Goal: Find specific fact: Find specific fact

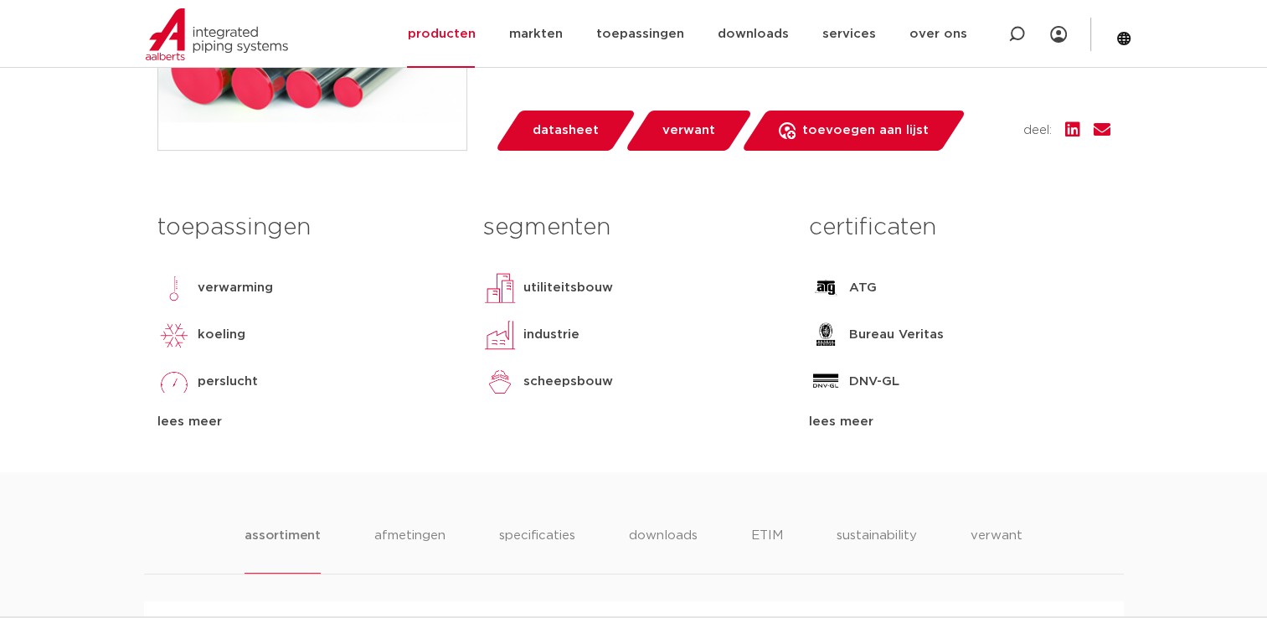
scroll to position [84, 0]
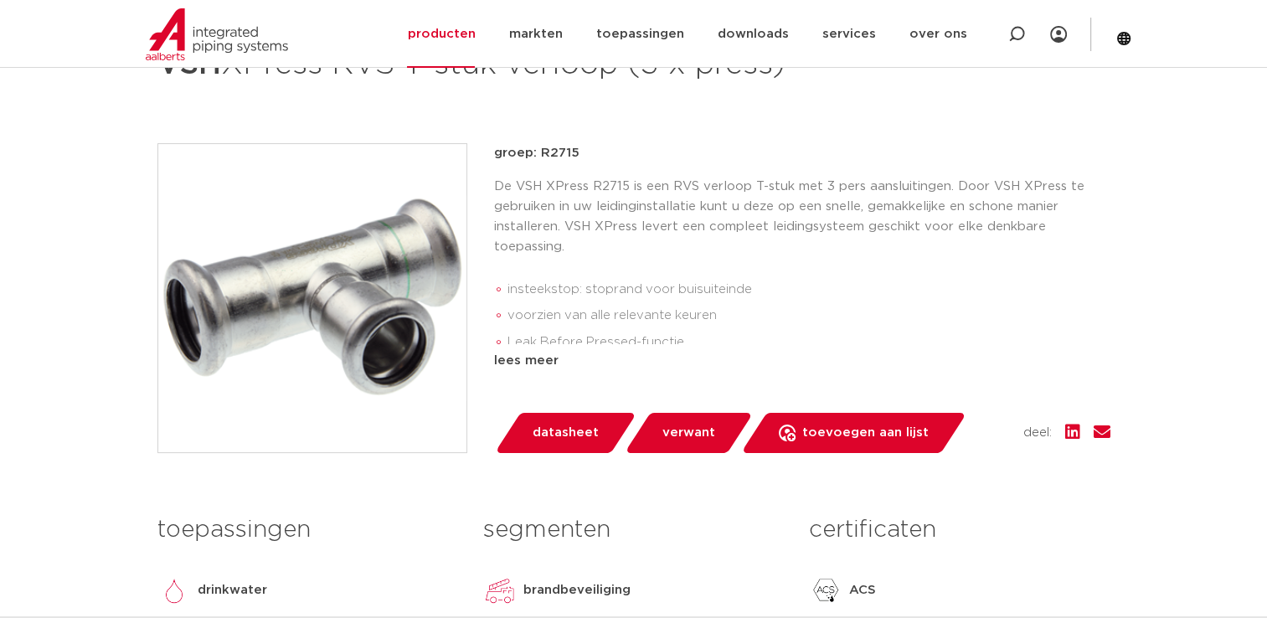
scroll to position [178, 0]
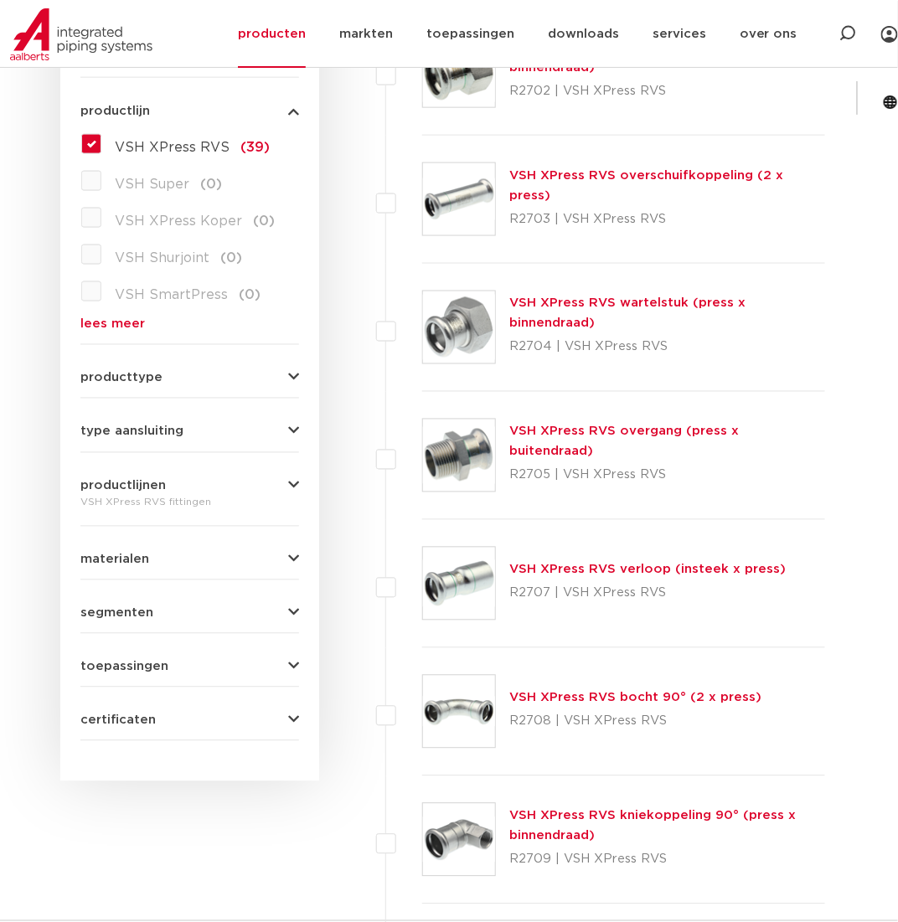
scroll to position [502, 0]
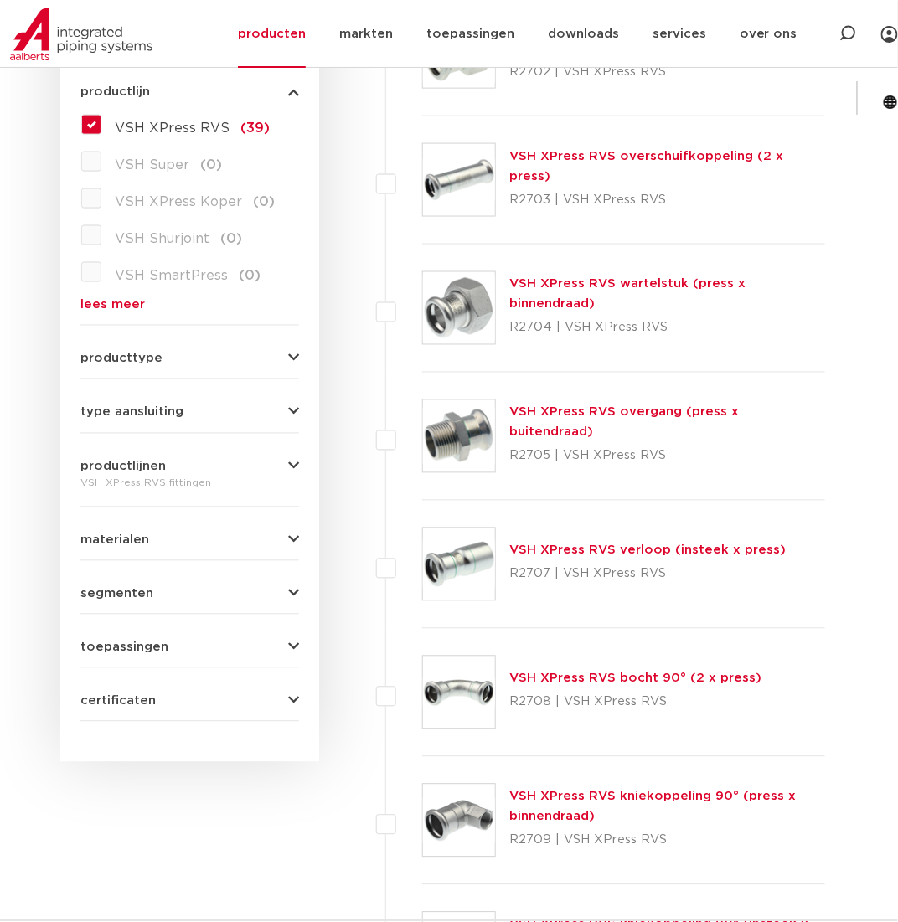
click at [554, 552] on link "VSH XPress RVS verloop (insteek x press)" at bounding box center [647, 550] width 276 height 13
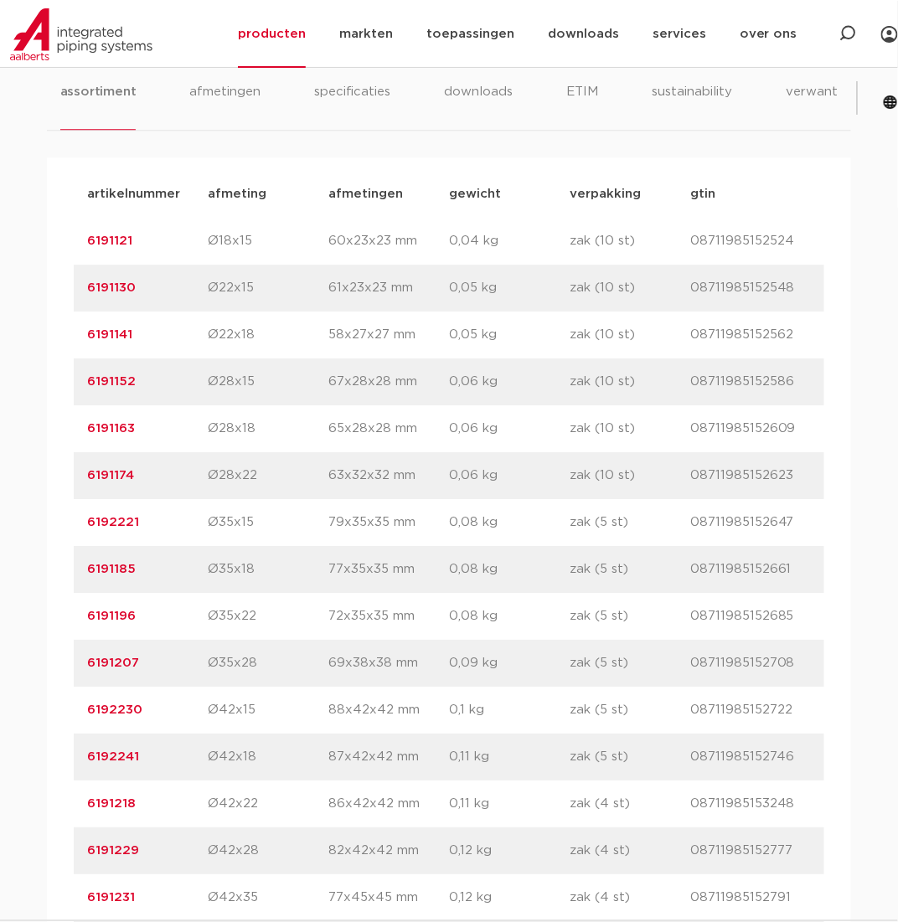
scroll to position [1089, 0]
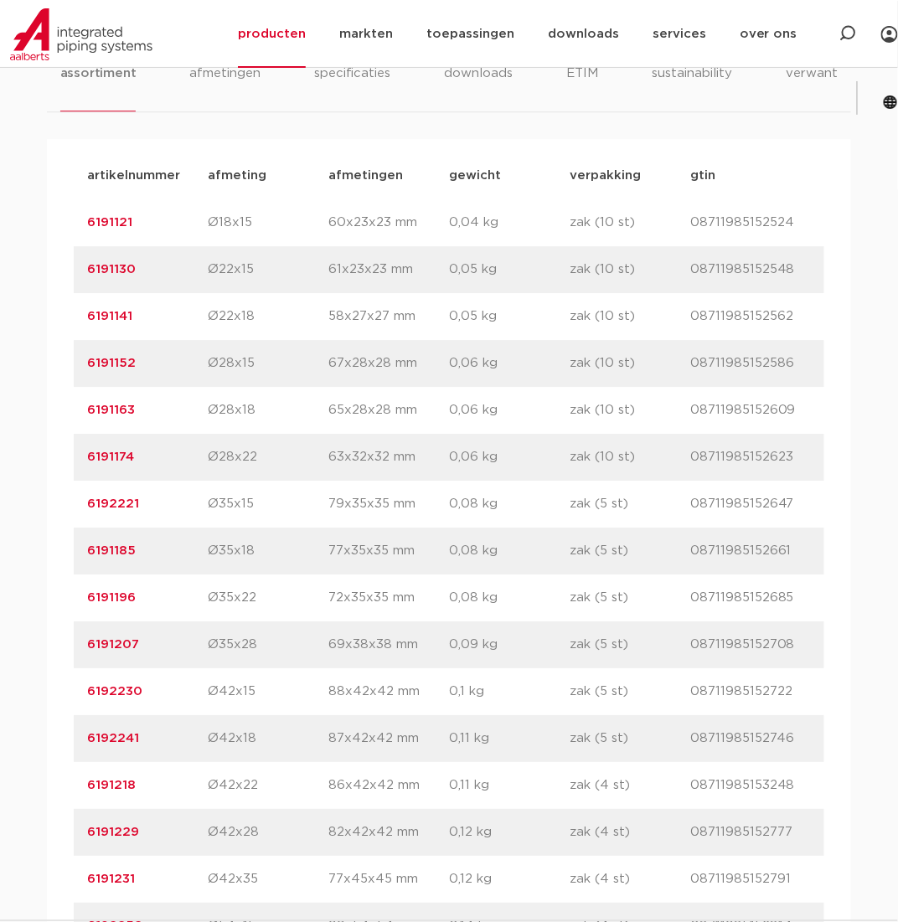
drag, startPoint x: 148, startPoint y: 639, endPoint x: 62, endPoint y: 642, distance: 86.3
click at [62, 642] on div "artikelnummer afmeting afmetingen gewicht verpakking gtin artikelnummer 6191121…" at bounding box center [449, 832] width 804 height 1387
click at [176, 374] on div "artikelnummer 6191152 afmeting Ø28x15 afmetingen 67x28x28 mm gewicht 0,06 kg ve…" at bounding box center [449, 363] width 750 height 47
drag, startPoint x: 147, startPoint y: 652, endPoint x: 75, endPoint y: 651, distance: 72.0
click at [75, 651] on div "artikelnummer 6191207 afmeting Ø35x28 afmetingen 69x38x38 mm gewicht 0,09 kg ve…" at bounding box center [449, 644] width 750 height 47
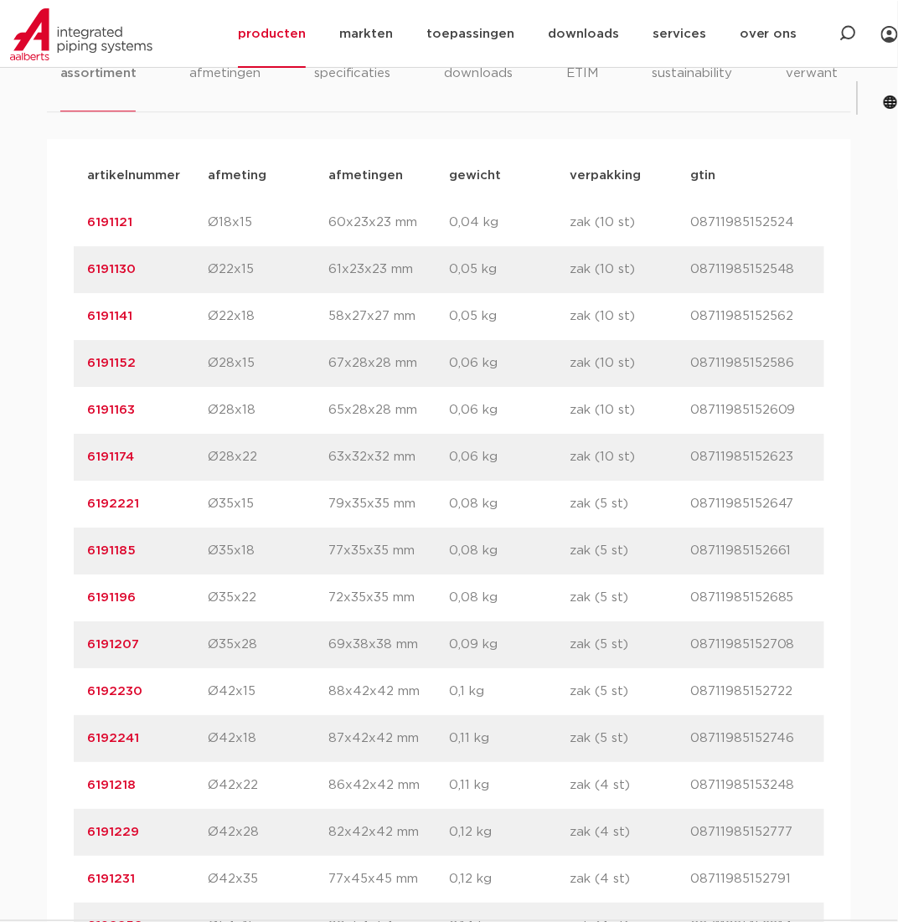
copy link "6191207"
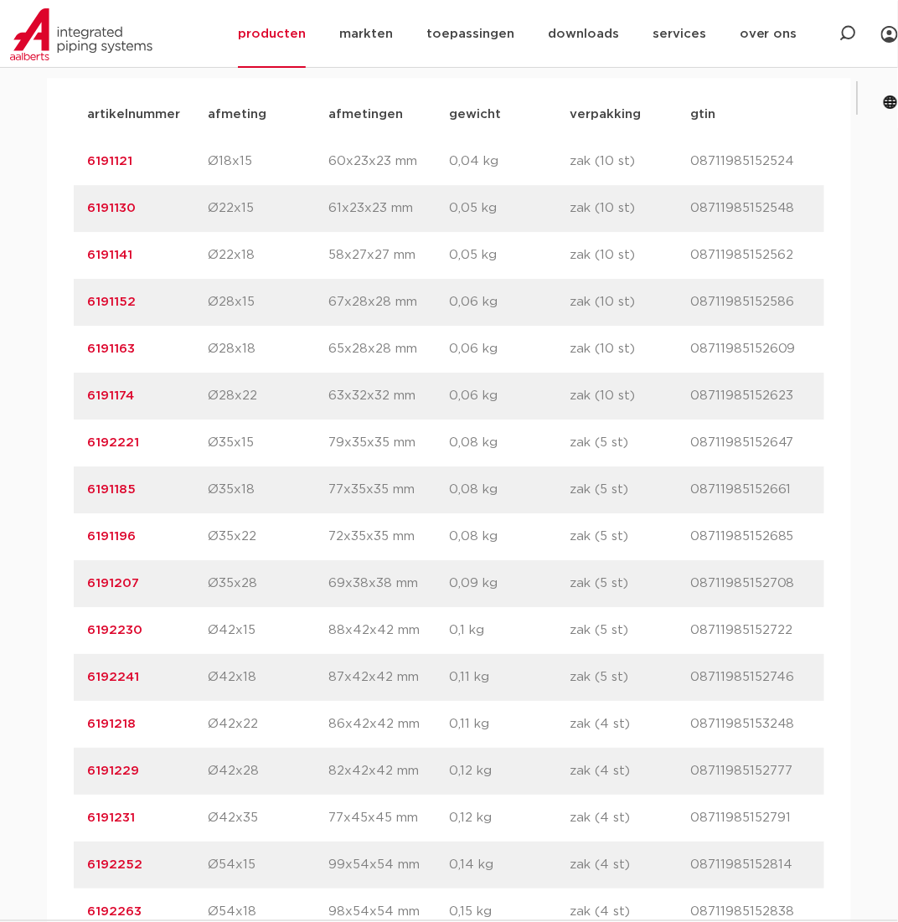
scroll to position [1172, 0]
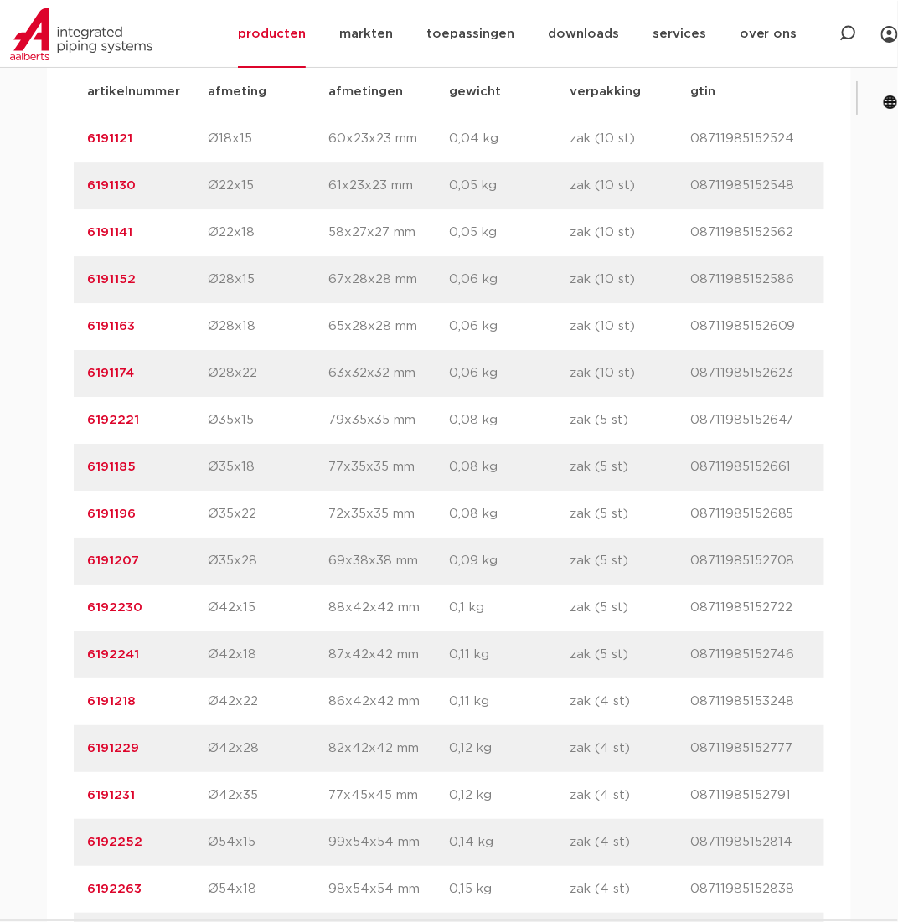
drag, startPoint x: 172, startPoint y: 786, endPoint x: 149, endPoint y: 793, distance: 23.6
click at [172, 786] on p "6191231" at bounding box center [147, 795] width 121 height 20
drag, startPoint x: 137, startPoint y: 793, endPoint x: 86, endPoint y: 795, distance: 51.1
click at [86, 795] on div "artikelnummer 6191231 afmeting Ø42x35 afmetingen 77x45x45 mm gewicht 0,12 kg ve…" at bounding box center [449, 795] width 750 height 47
copy link "6191231"
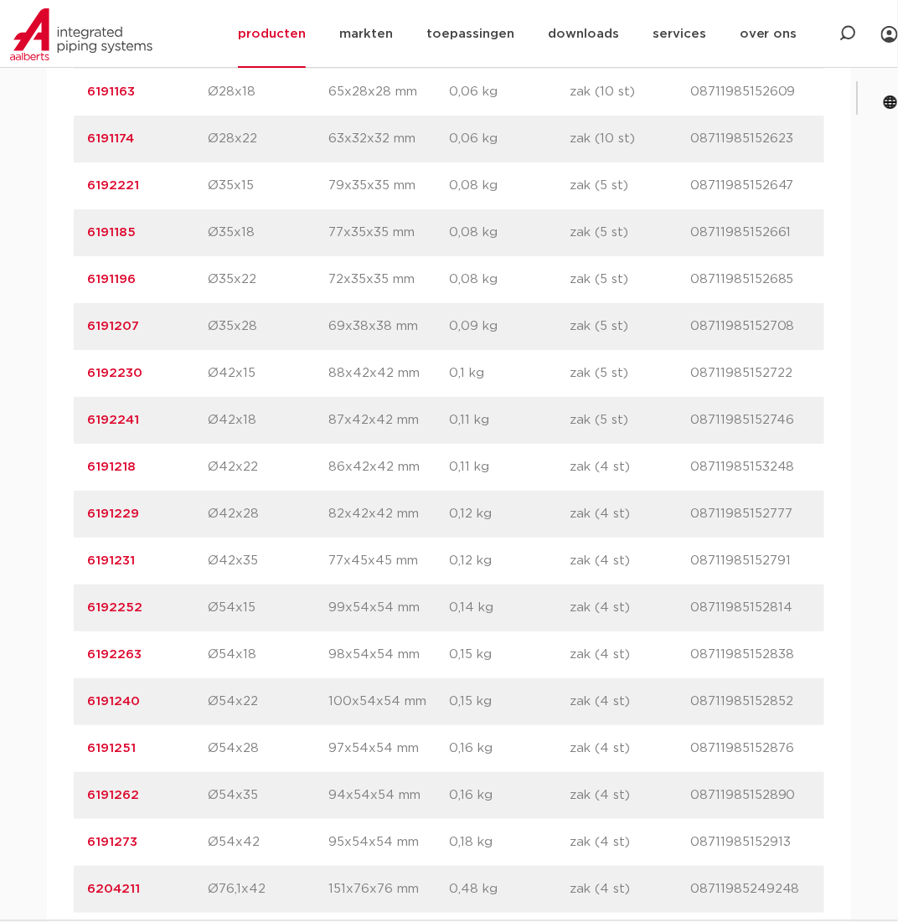
scroll to position [1423, 0]
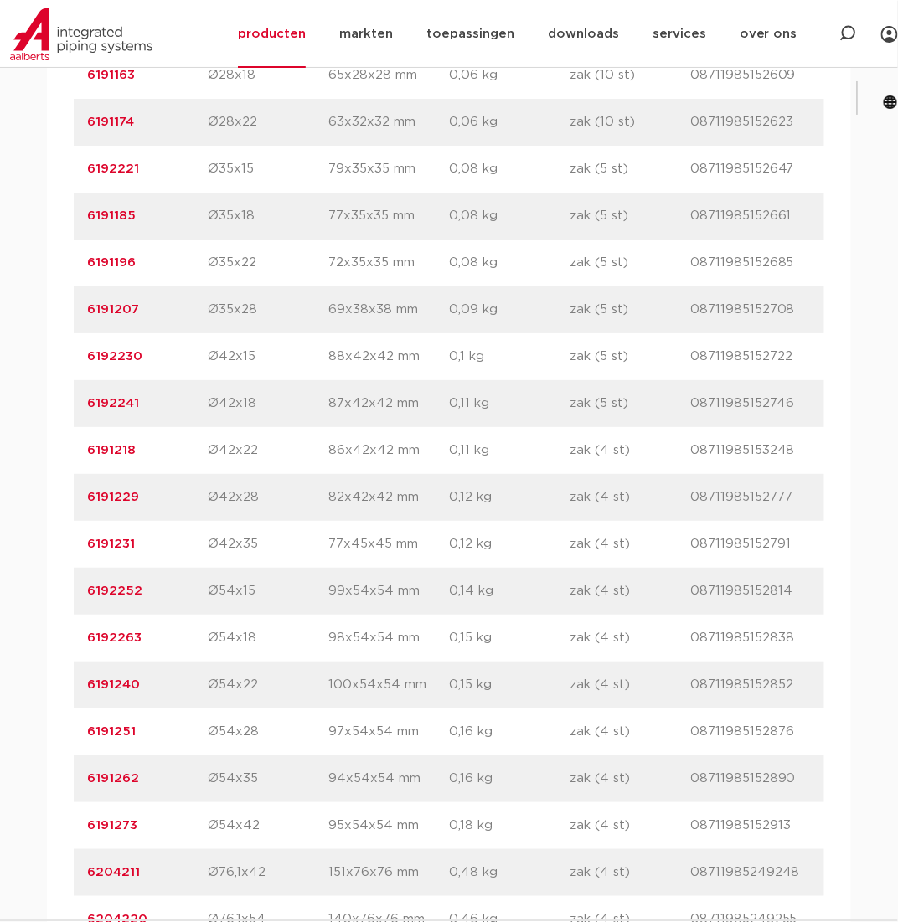
click at [156, 818] on p "6191273" at bounding box center [147, 826] width 121 height 20
drag, startPoint x: 151, startPoint y: 826, endPoint x: 72, endPoint y: 823, distance: 78.8
click at [72, 823] on div "artikelnummer afmeting afmetingen gewicht verpakking gtin artikelnummer 6191121…" at bounding box center [449, 497] width 804 height 1387
copy link "6191273"
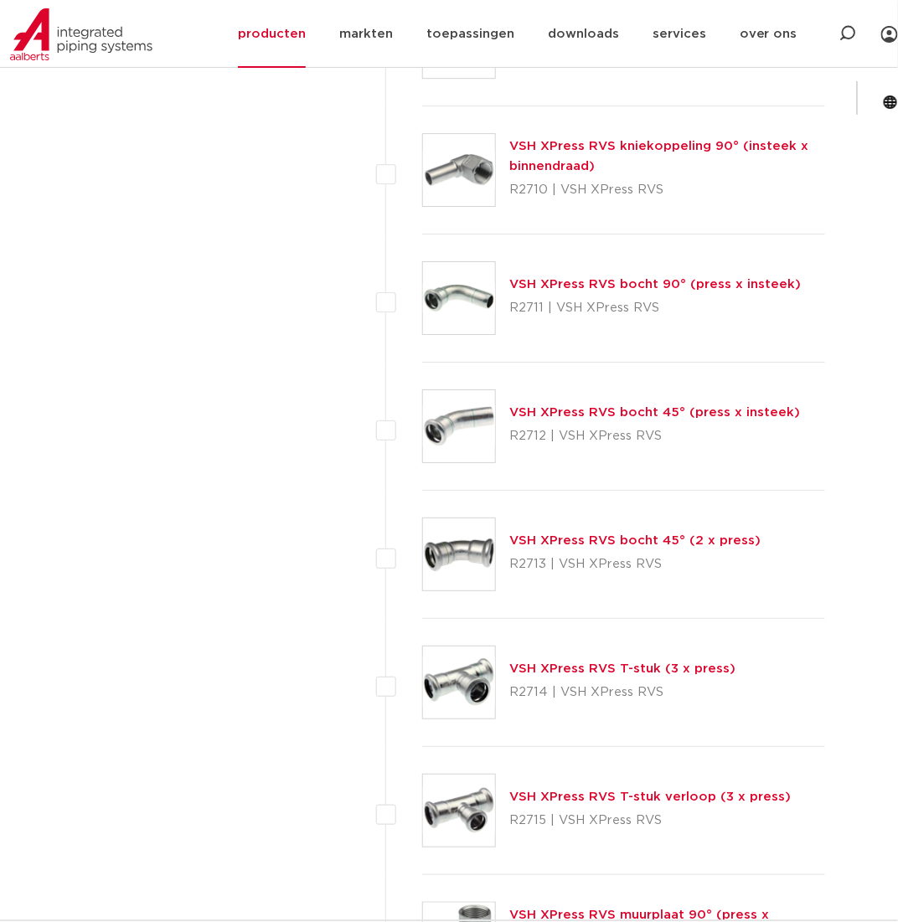
scroll to position [1340, 0]
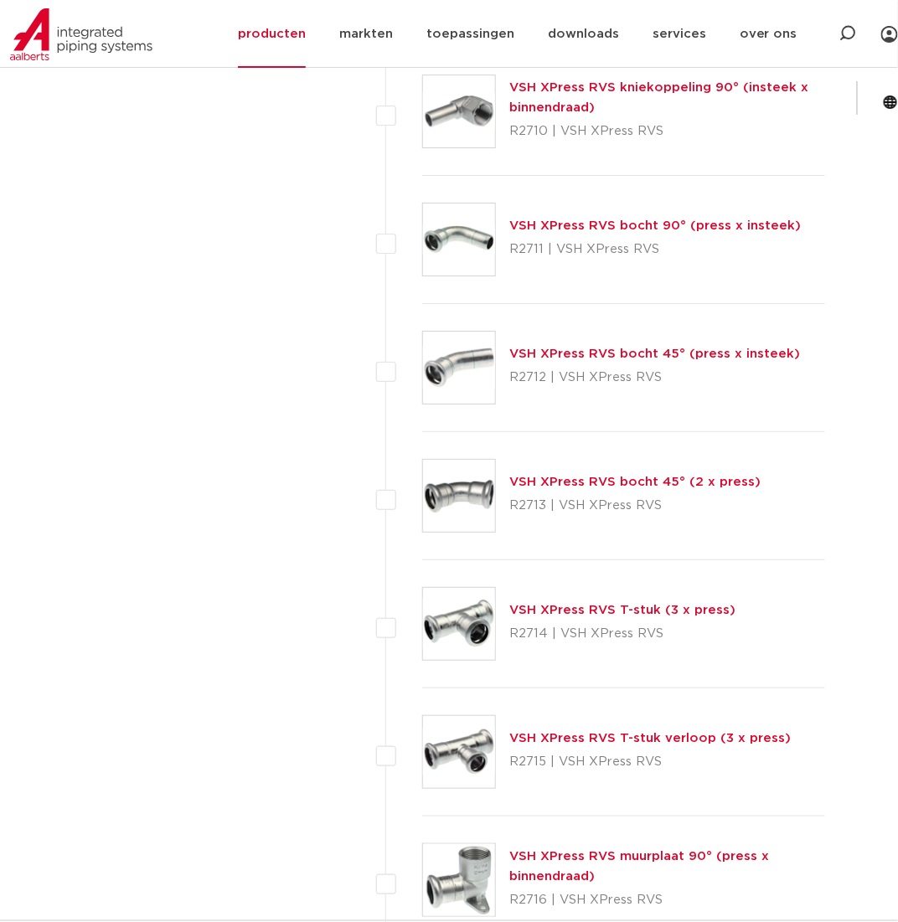
click at [627, 738] on link "VSH XPress RVS T-stuk verloop (3 x press)" at bounding box center [649, 738] width 281 height 13
click at [474, 737] on img at bounding box center [459, 752] width 72 height 72
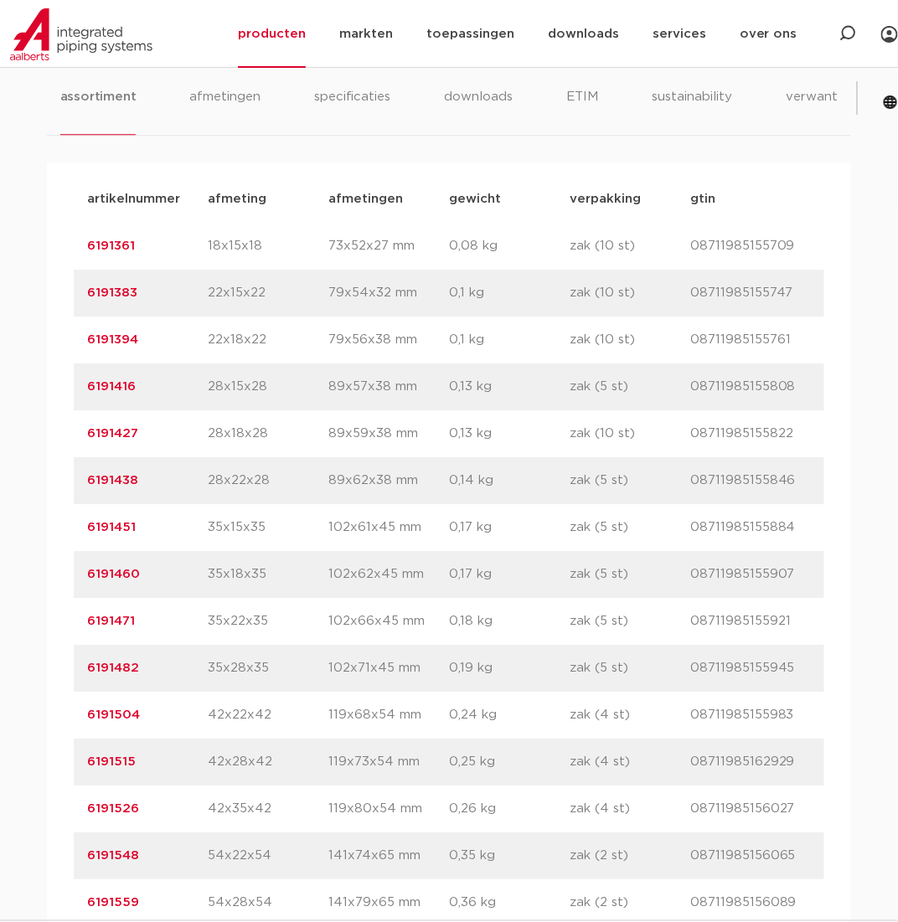
scroll to position [1089, 0]
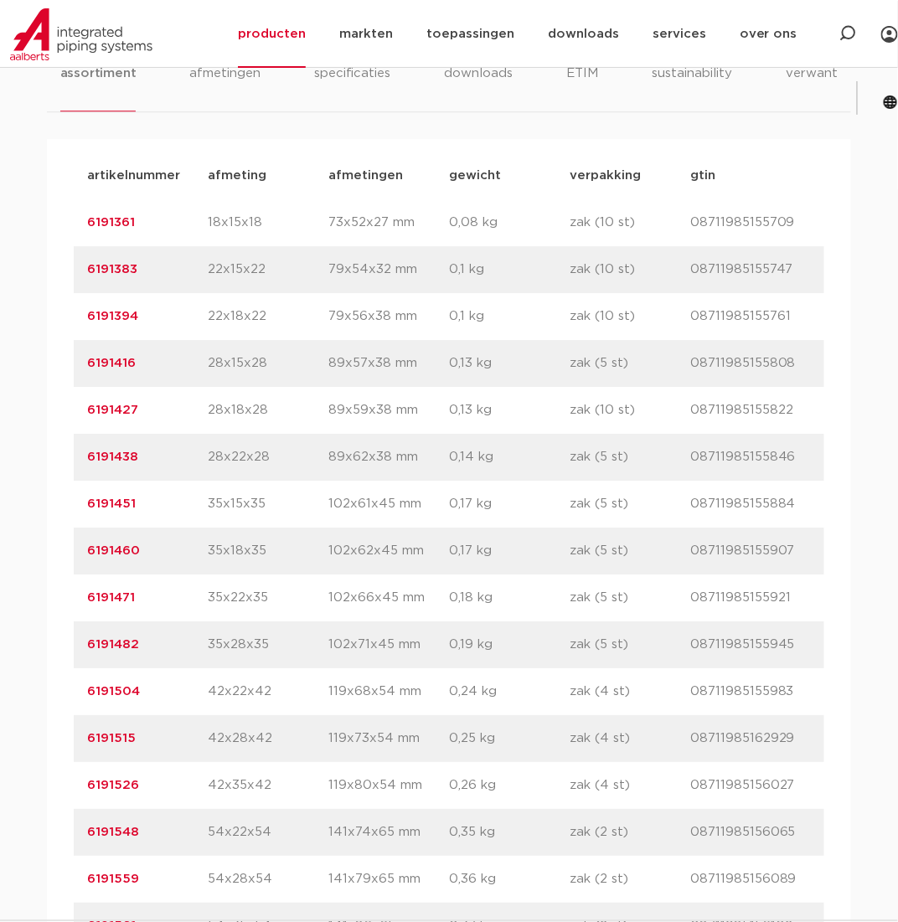
drag, startPoint x: 161, startPoint y: 641, endPoint x: 148, endPoint y: 646, distance: 13.5
click at [158, 640] on p "6191482" at bounding box center [147, 645] width 121 height 20
drag, startPoint x: 139, startPoint y: 646, endPoint x: 59, endPoint y: 649, distance: 80.5
copy link "6191482"
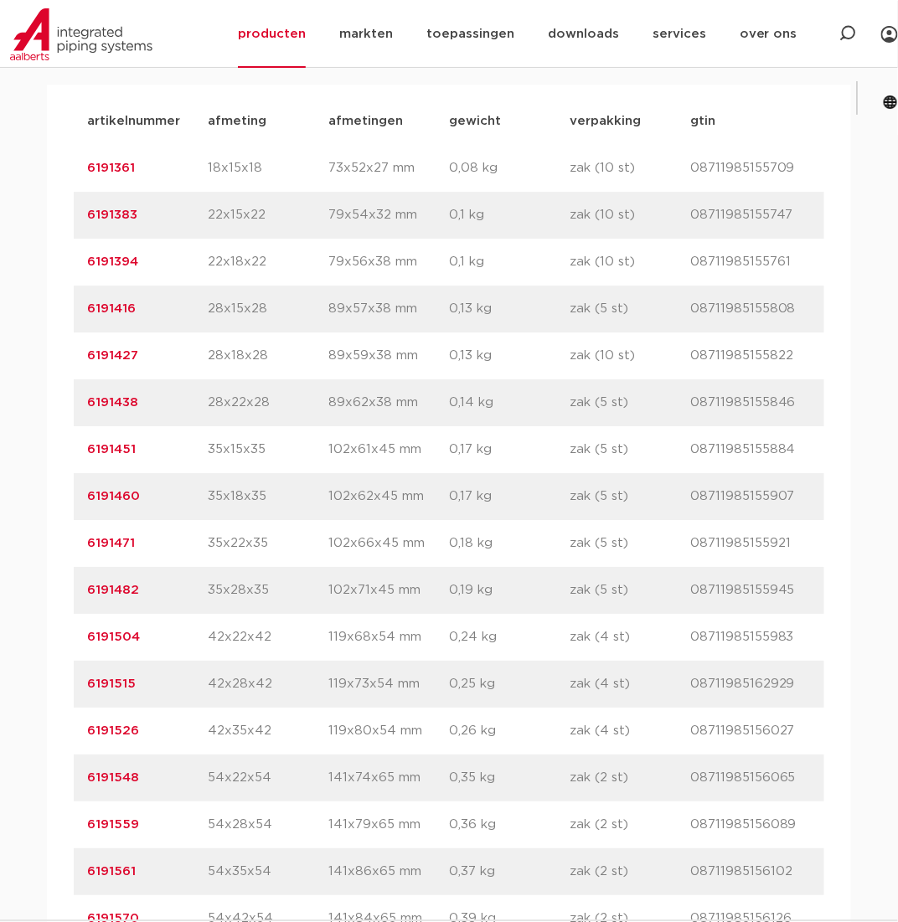
scroll to position [1172, 0]
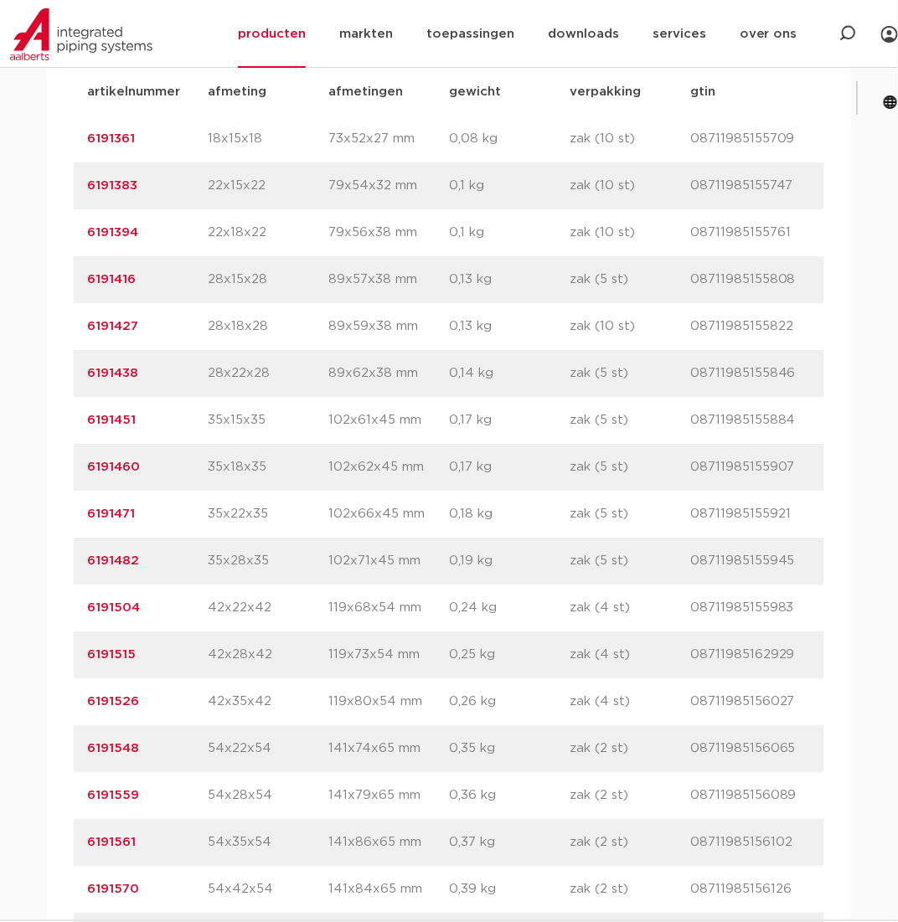
drag, startPoint x: 142, startPoint y: 652, endPoint x: 79, endPoint y: 654, distance: 62.8
click at [79, 654] on div "artikelnummer 6191515 afmeting 42x28x42 afmetingen 119x73x54 mm gewicht 0,25 kg…" at bounding box center [449, 654] width 750 height 47
copy link "6191515"
drag, startPoint x: 142, startPoint y: 701, endPoint x: 74, endPoint y: 704, distance: 67.9
click at [74, 704] on div "artikelnummer 6191526 afmeting 42x35x42 afmetingen 119x80x54 mm gewicht 0,26 kg…" at bounding box center [449, 701] width 750 height 47
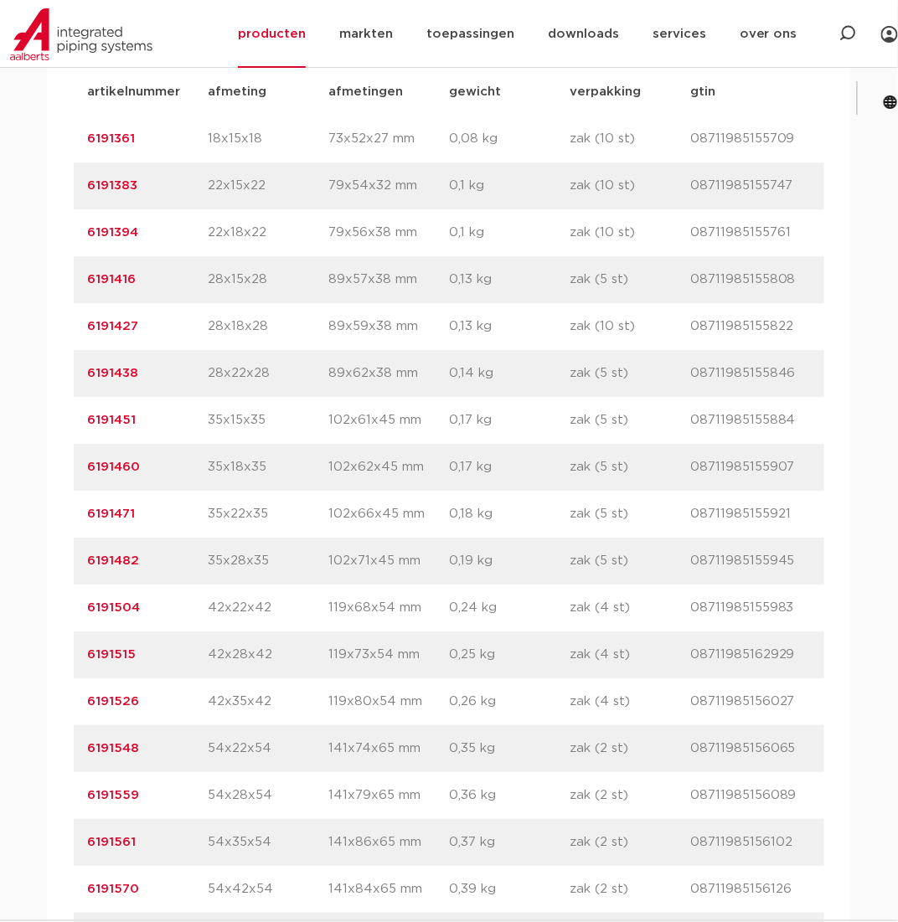
copy link "6191526"
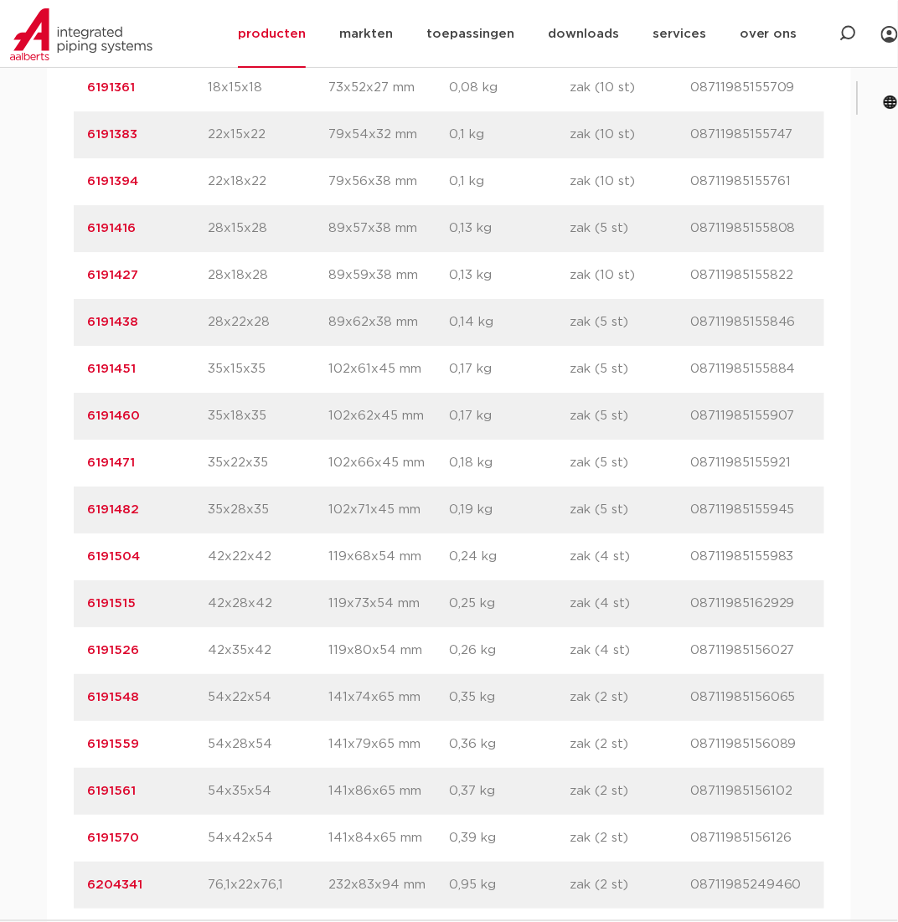
scroll to position [1256, 0]
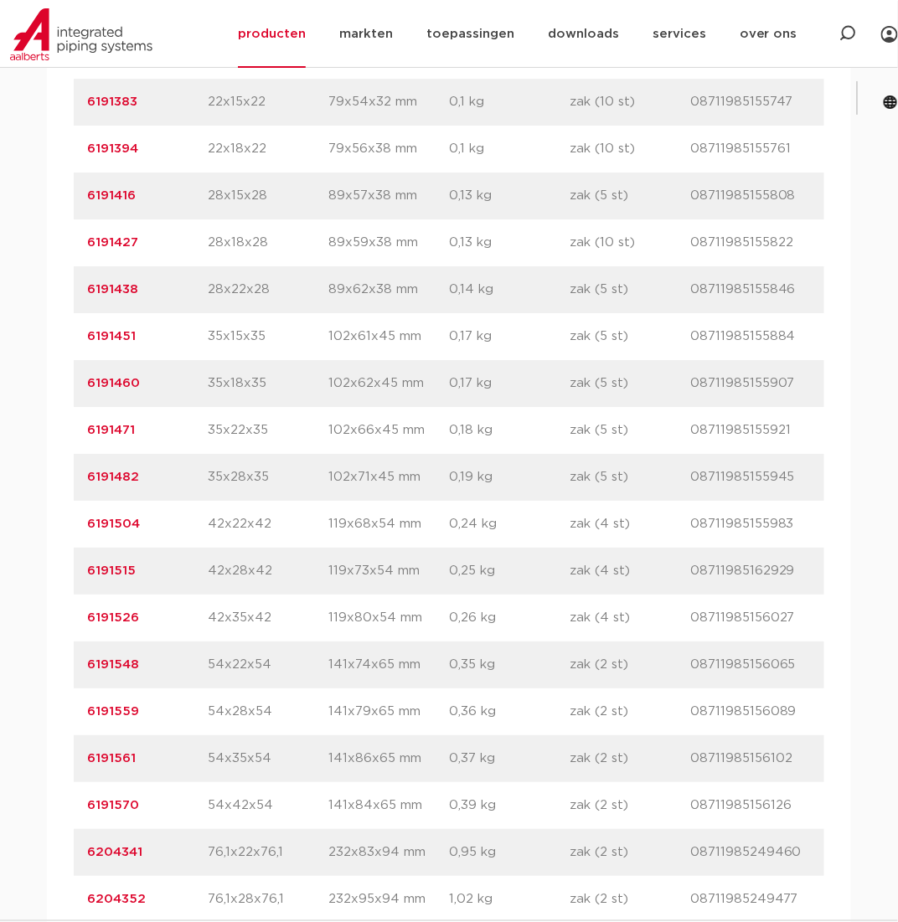
click at [167, 800] on p "6191570" at bounding box center [147, 805] width 121 height 20
drag, startPoint x: 142, startPoint y: 800, endPoint x: 82, endPoint y: 804, distance: 59.5
click at [82, 804] on div "artikelnummer 6191570 afmeting 54x42x54 afmetingen 141x84x65 mm gewicht 0,39 kg…" at bounding box center [449, 805] width 750 height 47
copy link "6191570"
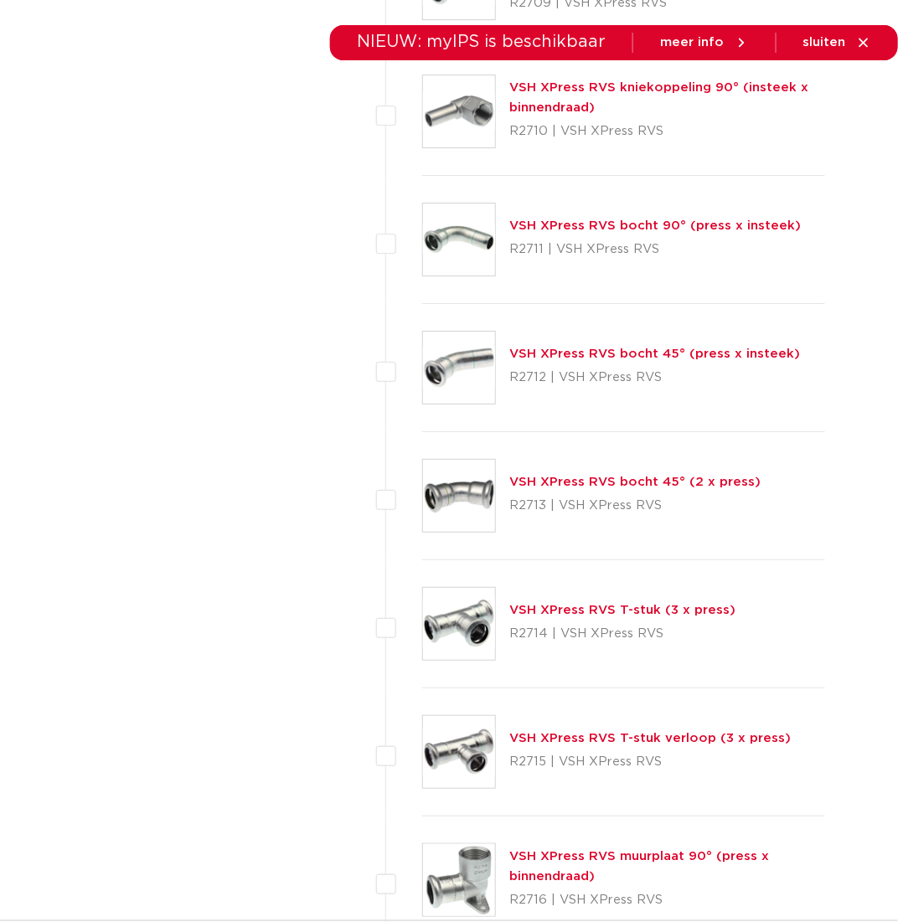
click at [533, 604] on link "VSH XPress RVS T-stuk (3 x press)" at bounding box center [622, 610] width 226 height 13
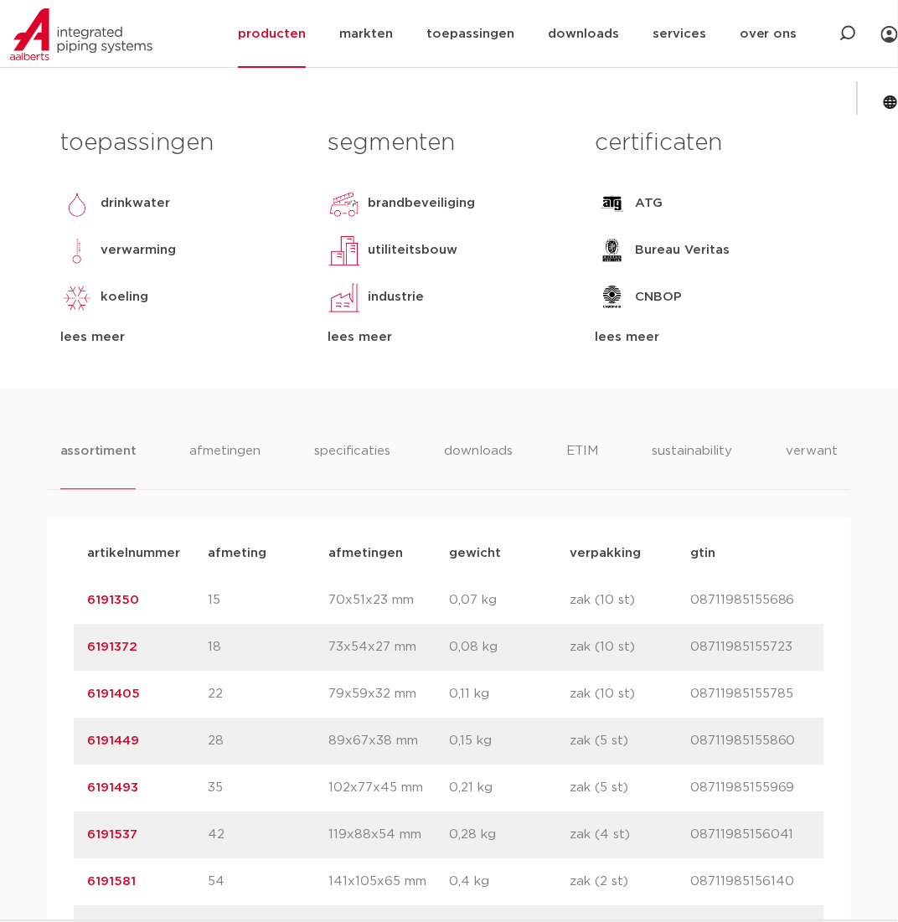
scroll to position [921, 0]
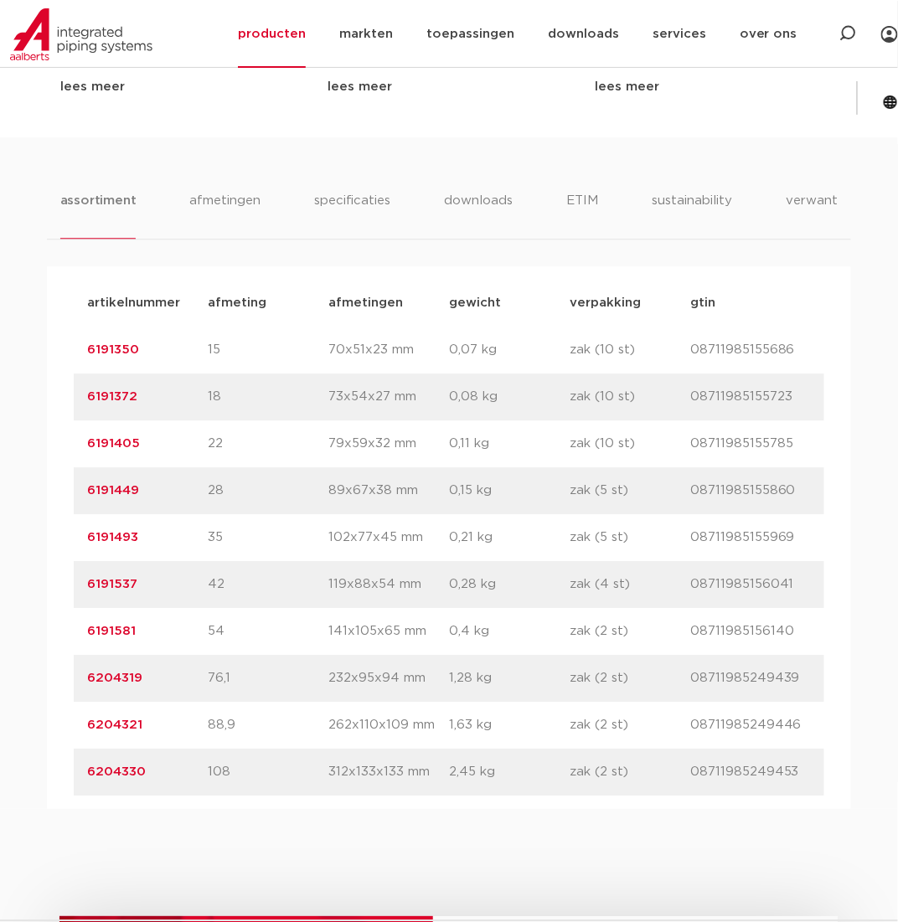
drag, startPoint x: 149, startPoint y: 624, endPoint x: 88, endPoint y: 626, distance: 61.2
click at [88, 626] on p "6191581" at bounding box center [147, 631] width 121 height 20
copy link "6191581"
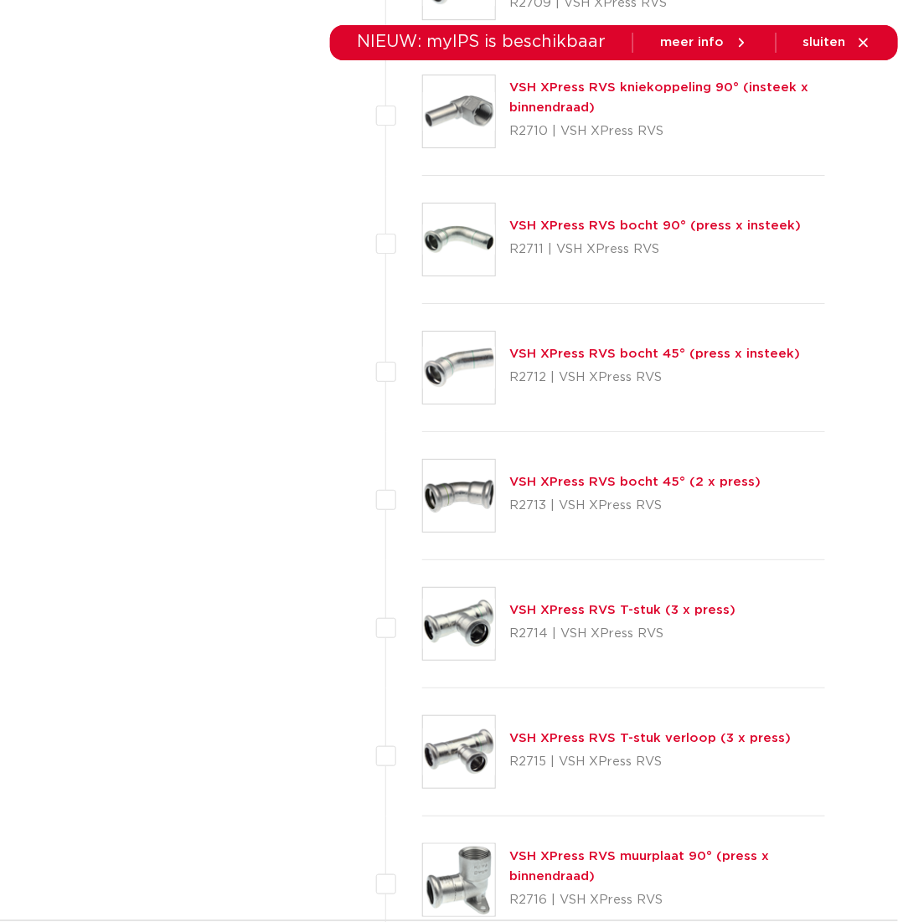
click at [550, 732] on link "VSH XPress RVS T-stuk verloop (3 x press)" at bounding box center [649, 738] width 281 height 13
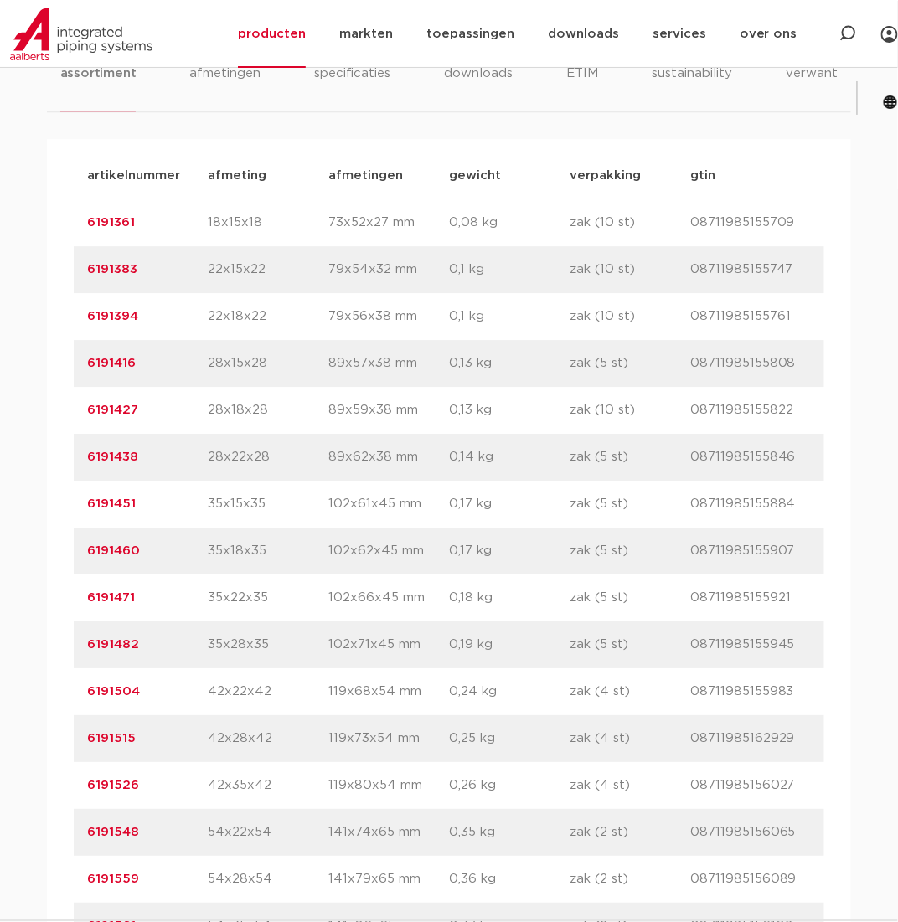
scroll to position [1172, 0]
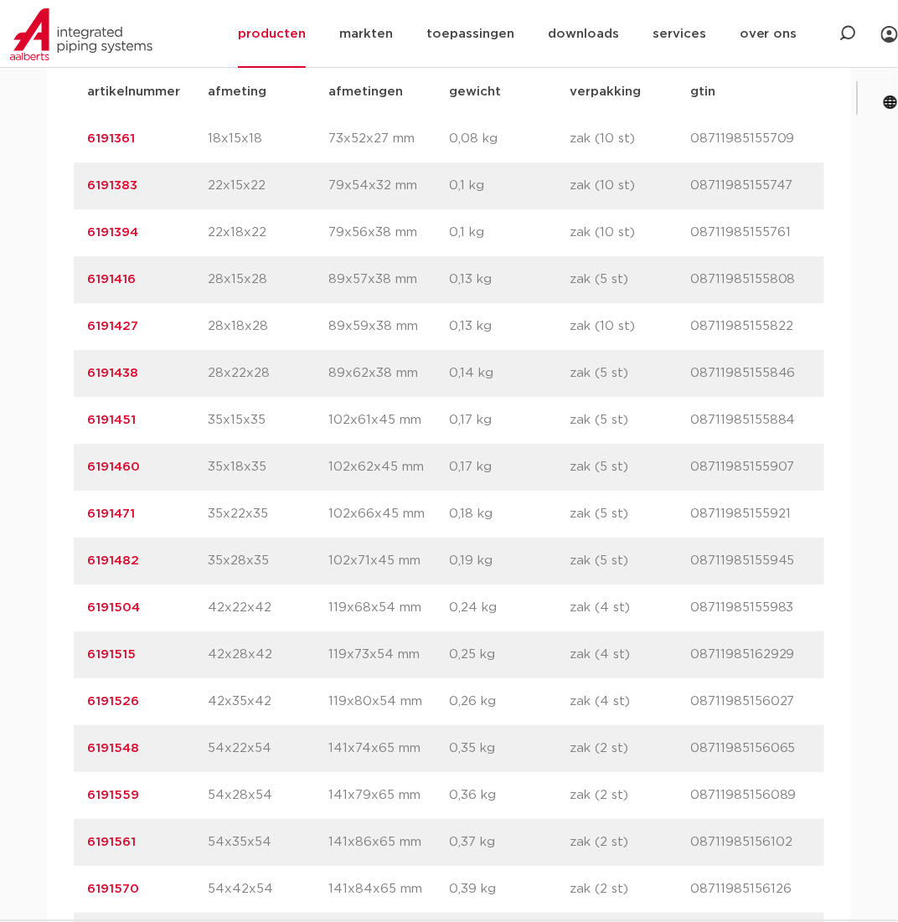
drag, startPoint x: 141, startPoint y: 833, endPoint x: 79, endPoint y: 837, distance: 62.1
click at [79, 837] on div "artikelnummer 6191561 afmeting 54x35x54 afmetingen 141x86x65 mm gewicht 0,37 kg…" at bounding box center [449, 842] width 750 height 47
copy link "6191561"
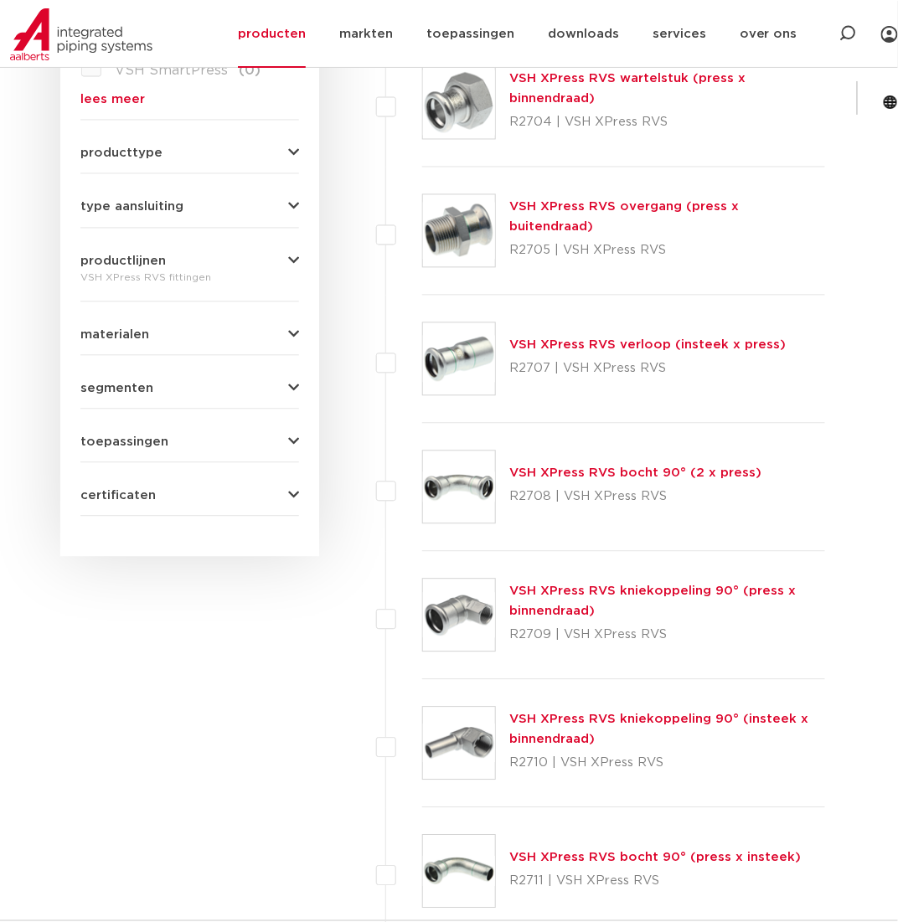
scroll to position [670, 0]
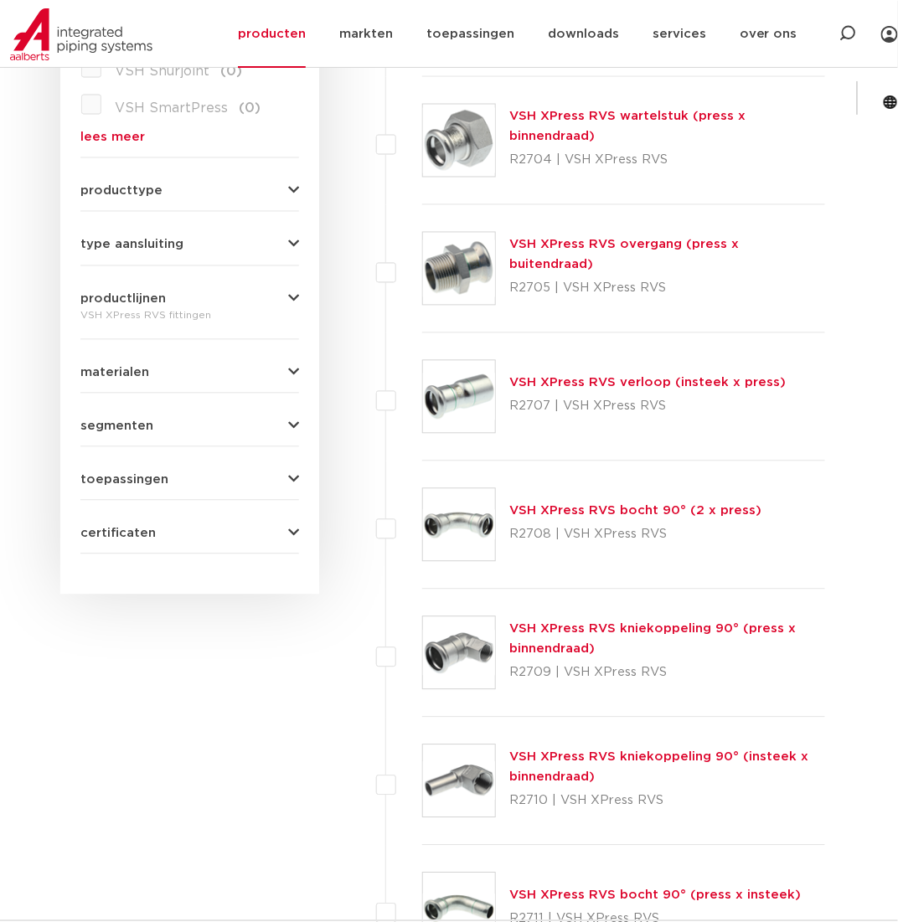
click at [604, 513] on link "VSH XPress RVS bocht 90° (2 x press)" at bounding box center [635, 511] width 252 height 13
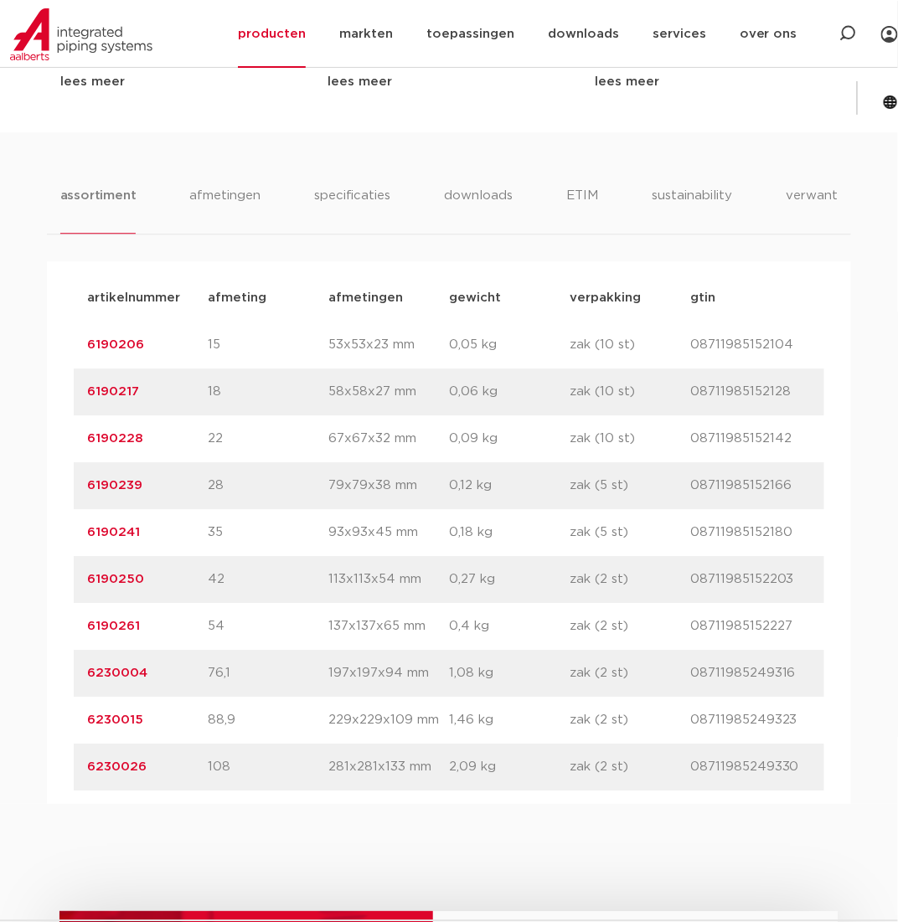
scroll to position [1089, 0]
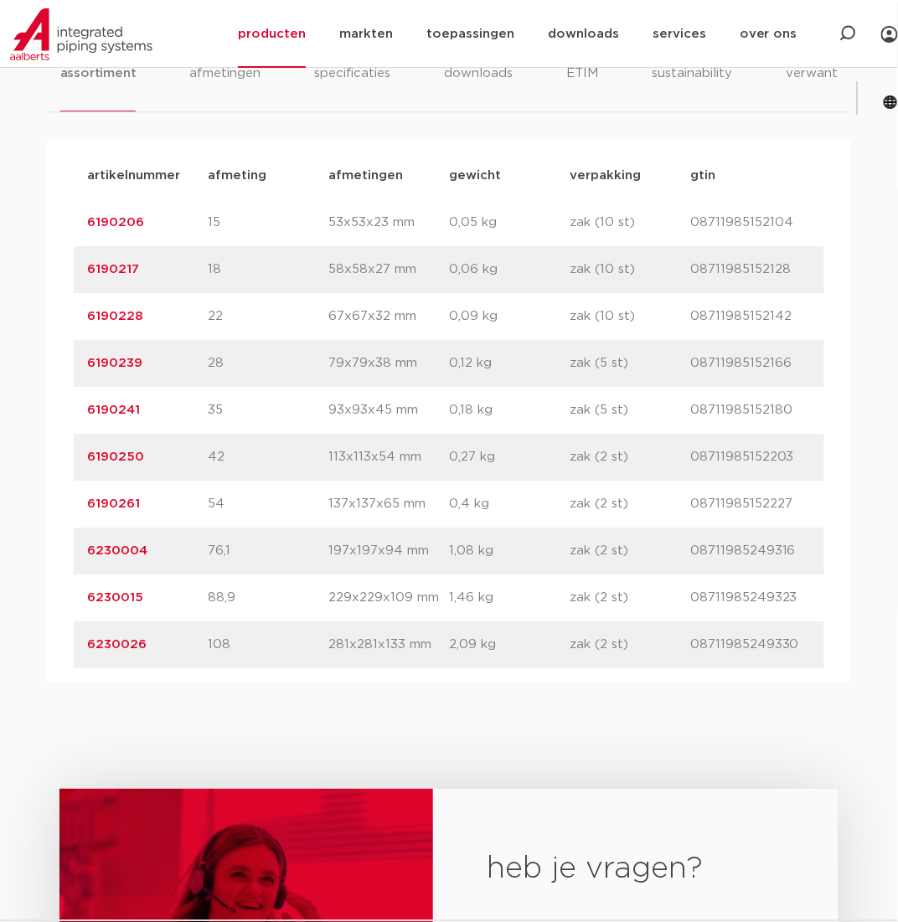
drag, startPoint x: 147, startPoint y: 365, endPoint x: 85, endPoint y: 364, distance: 62.0
click at [85, 364] on div "artikelnummer 6190239 afmeting 28 afmetingen 79x79x38 mm gewicht 0,12 kg verpak…" at bounding box center [449, 363] width 750 height 47
copy link "6190239"
drag, startPoint x: 142, startPoint y: 409, endPoint x: 80, endPoint y: 404, distance: 61.3
click at [80, 404] on div "artikelnummer 6190241 afmeting 35 afmetingen 93x93x45 mm gewicht 0,18 kg verpak…" at bounding box center [449, 410] width 750 height 47
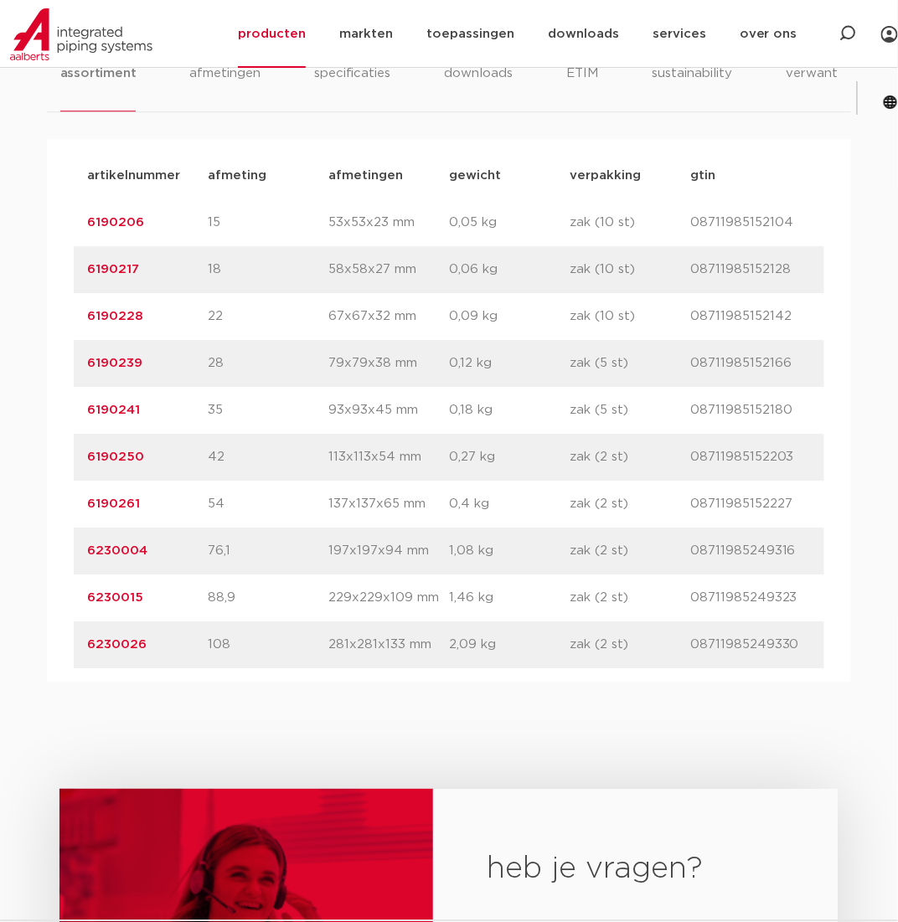
copy link "6190241"
drag, startPoint x: 159, startPoint y: 452, endPoint x: 79, endPoint y: 456, distance: 80.5
click at [79, 456] on div "artikelnummer 6190250 afmeting 42 afmetingen 113x113x54 mm gewicht 0,27 kg verp…" at bounding box center [449, 457] width 750 height 47
copy link "6190250"
drag, startPoint x: 150, startPoint y: 502, endPoint x: 64, endPoint y: 505, distance: 85.4
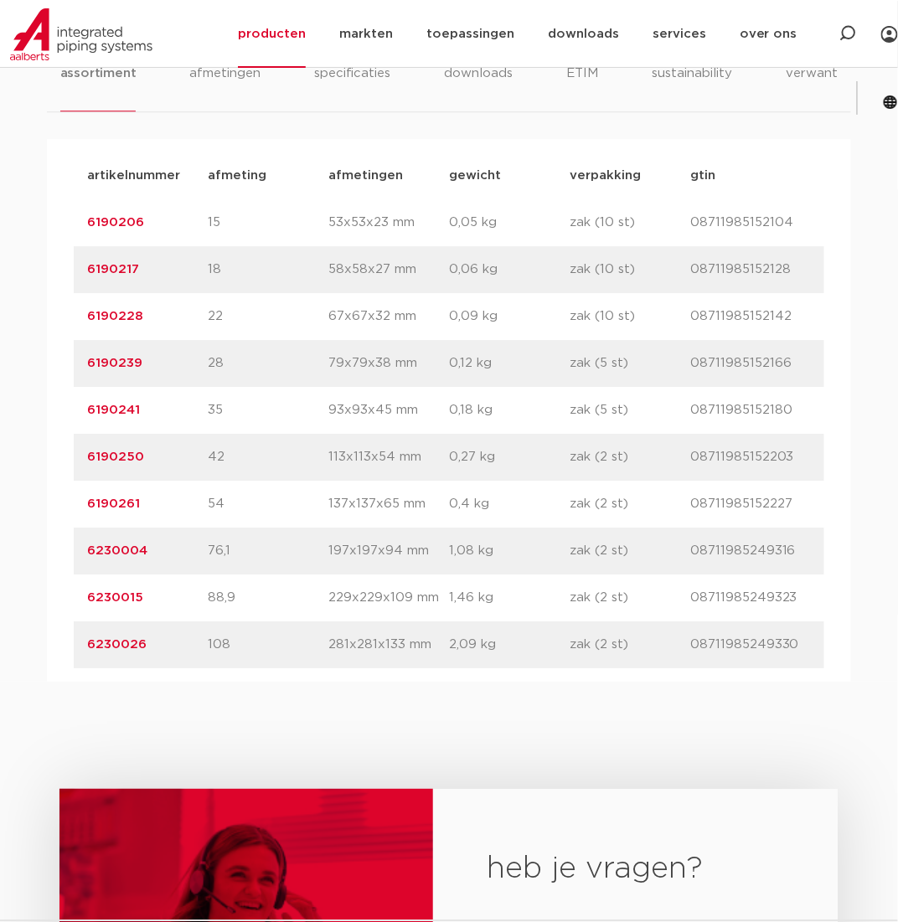
click at [64, 505] on div "artikelnummer afmeting afmetingen gewicht verpakking gtin artikelnummer 6190206…" at bounding box center [449, 410] width 804 height 543
copy link "6190261"
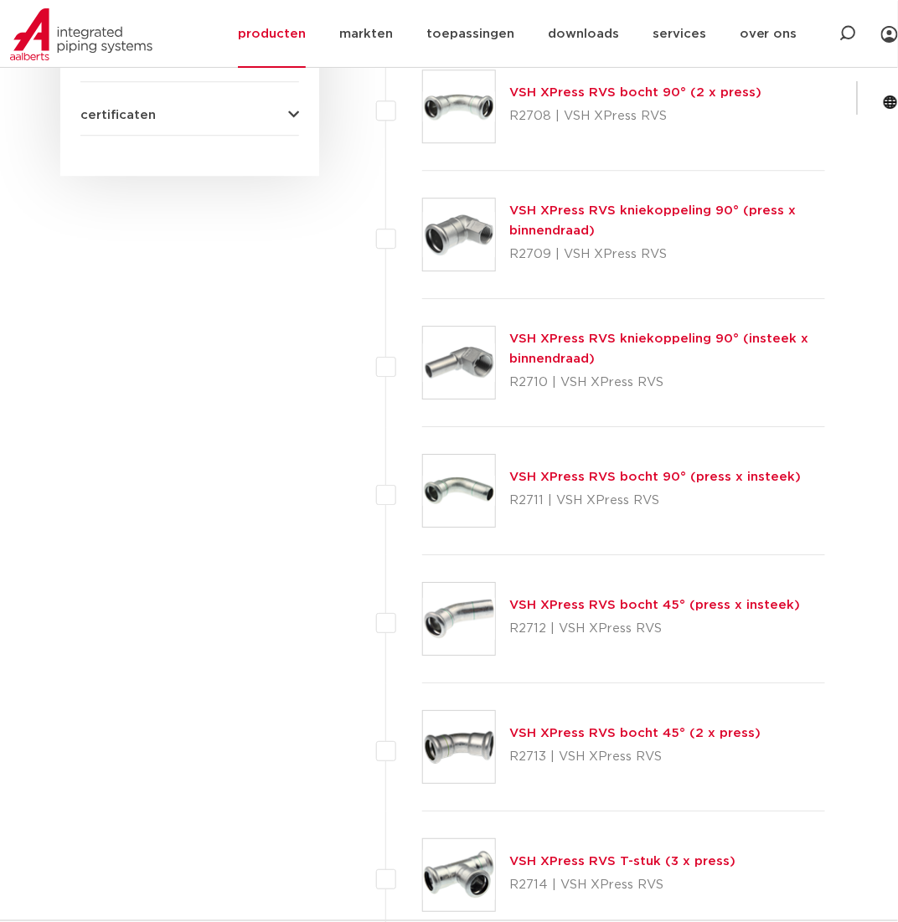
scroll to position [1256, 0]
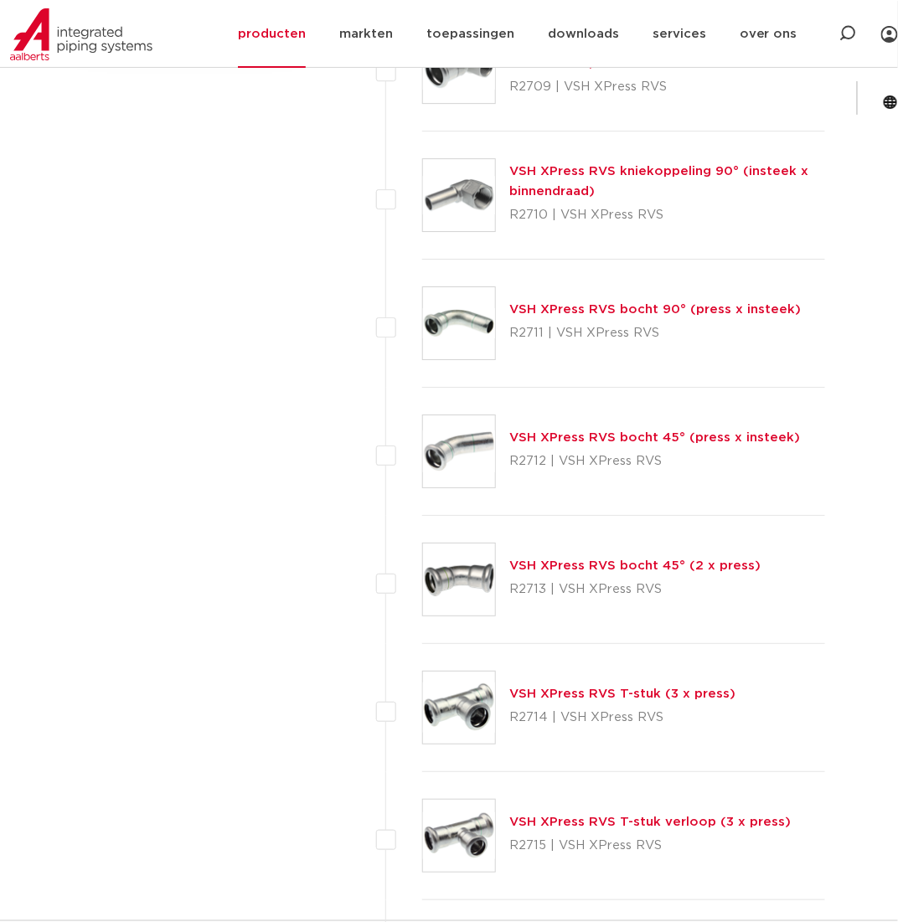
click at [558, 556] on div "VSH XPress RVS bocht 45° (2 x press) R2713 | VSH XPress RVS" at bounding box center [634, 579] width 251 height 47
click at [558, 559] on link "VSH XPress RVS bocht 45° (2 x press)" at bounding box center [634, 565] width 251 height 13
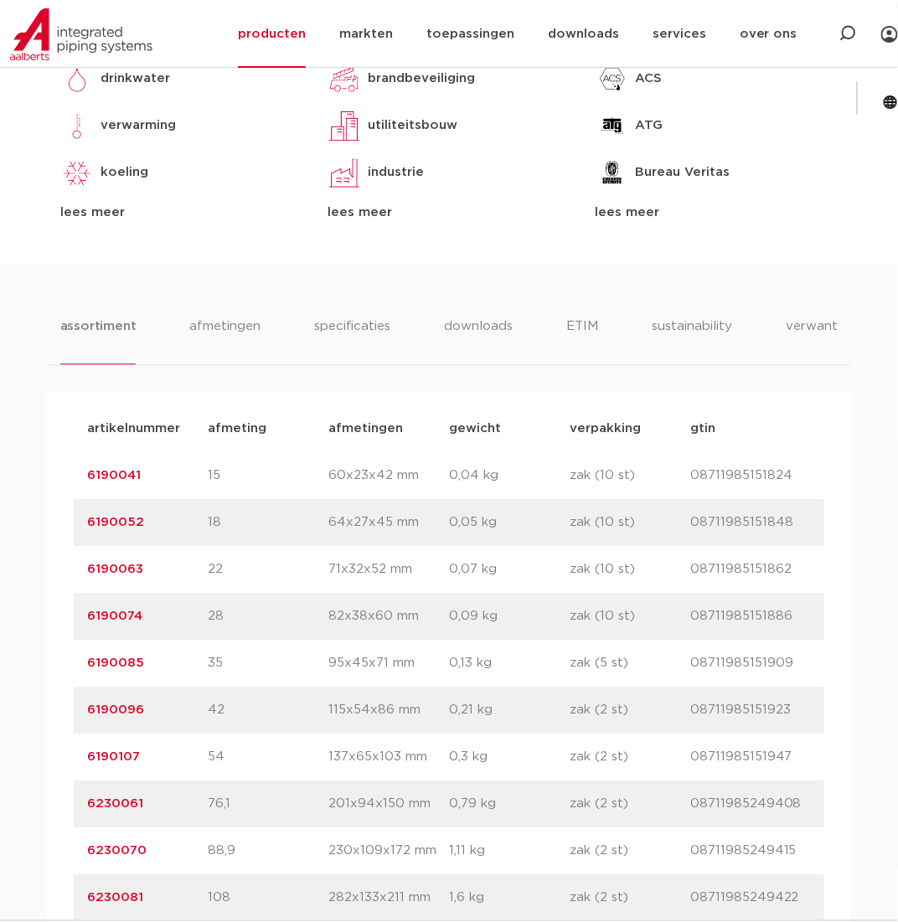
scroll to position [837, 0]
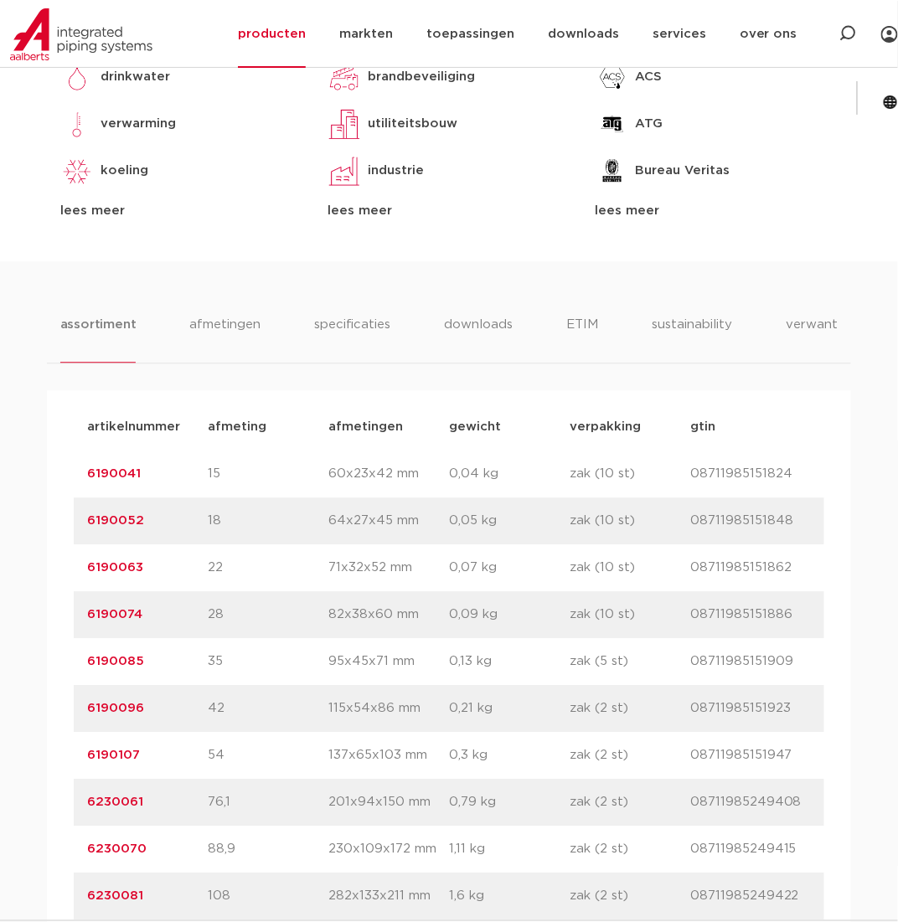
drag, startPoint x: 148, startPoint y: 623, endPoint x: 54, endPoint y: 615, distance: 94.1
click at [54, 615] on div "artikelnummer afmeting [GEOGRAPHIC_DATA] gewicht verpakking gtin artikelnummer …" at bounding box center [449, 661] width 804 height 543
copy link "6190074"
click at [164, 687] on div "artikelnummer 6190096 afmeting 42 [GEOGRAPHIC_DATA] 115x54x86 mm gewicht 0,21 k…" at bounding box center [449, 708] width 750 height 47
drag, startPoint x: 155, startPoint y: 702, endPoint x: 89, endPoint y: 702, distance: 66.1
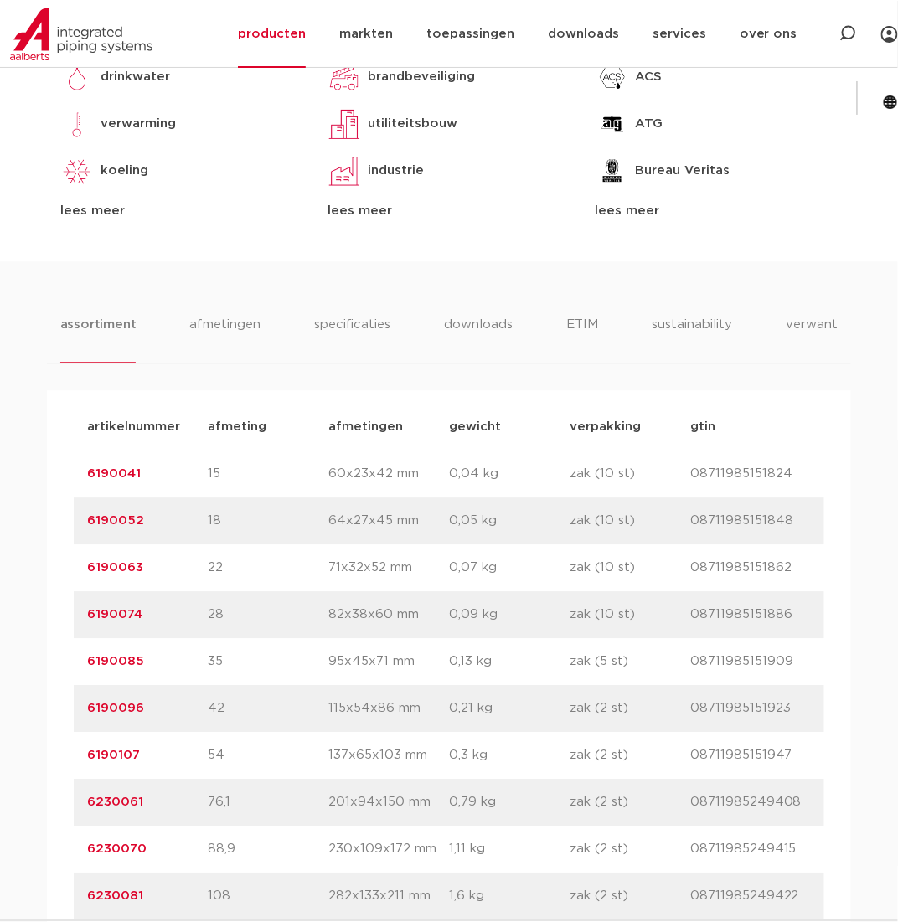
click at [89, 702] on p "6190096" at bounding box center [147, 708] width 121 height 20
copy link "6190096"
